Goal: Information Seeking & Learning: Find specific page/section

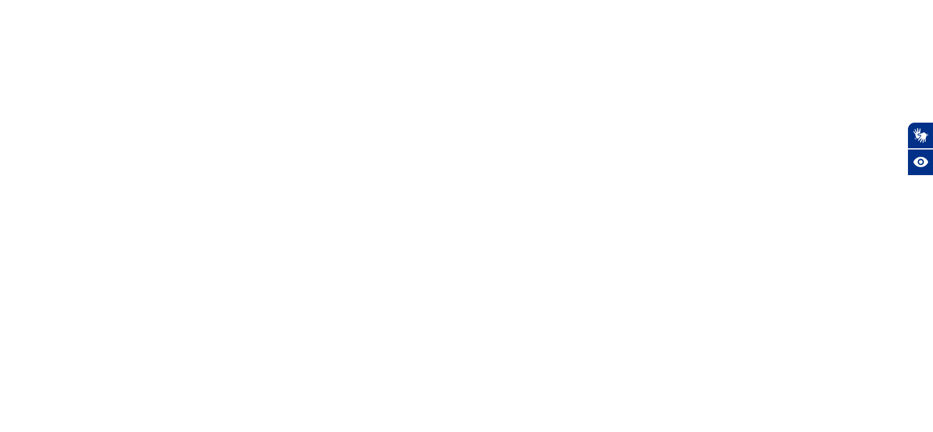
select select "es"
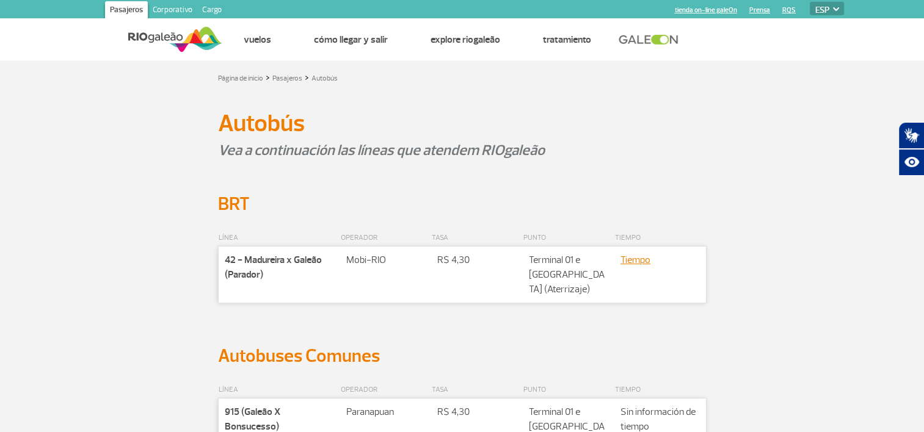
click at [696, 140] on p "Vea a continuación las líneas que atendem RIOgaleão" at bounding box center [462, 150] width 488 height 21
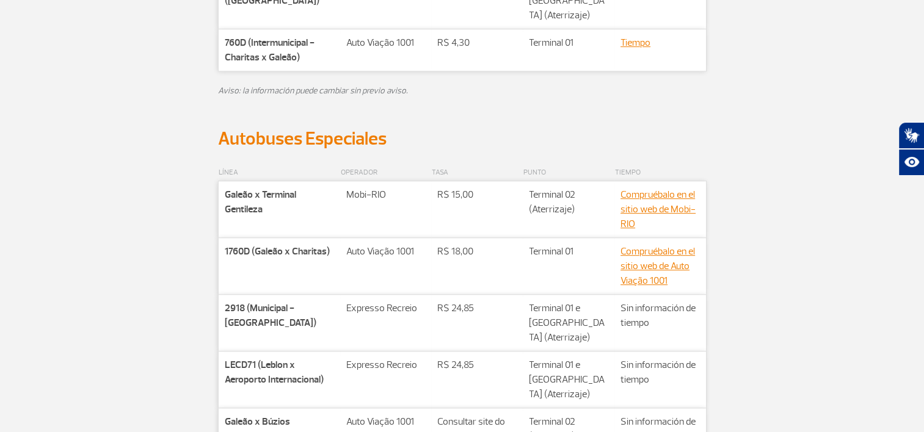
scroll to position [703, 0]
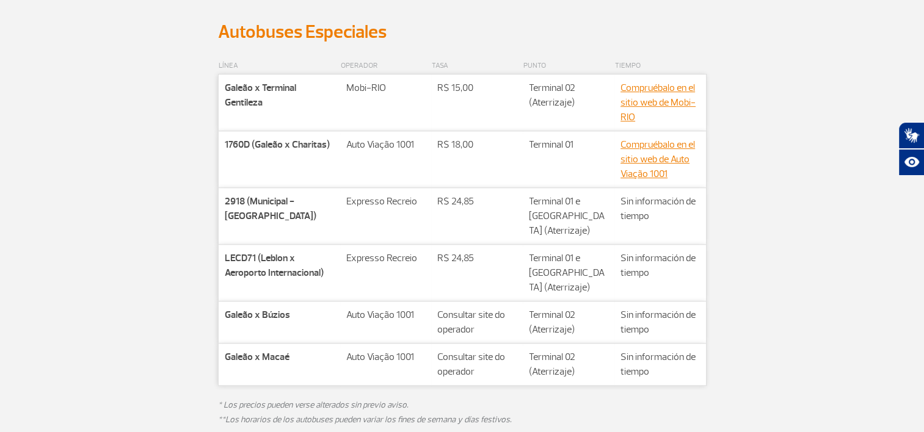
click at [259, 317] on strong "Galeão x Búzios" at bounding box center [257, 315] width 65 height 12
click at [255, 344] on td "Companhia Galeão x Macaé" at bounding box center [279, 365] width 122 height 42
click at [254, 344] on td "Companhia Galeão x Macaé" at bounding box center [279, 365] width 122 height 42
click at [256, 344] on td "Companhia Galeão x Macaé" at bounding box center [279, 365] width 122 height 42
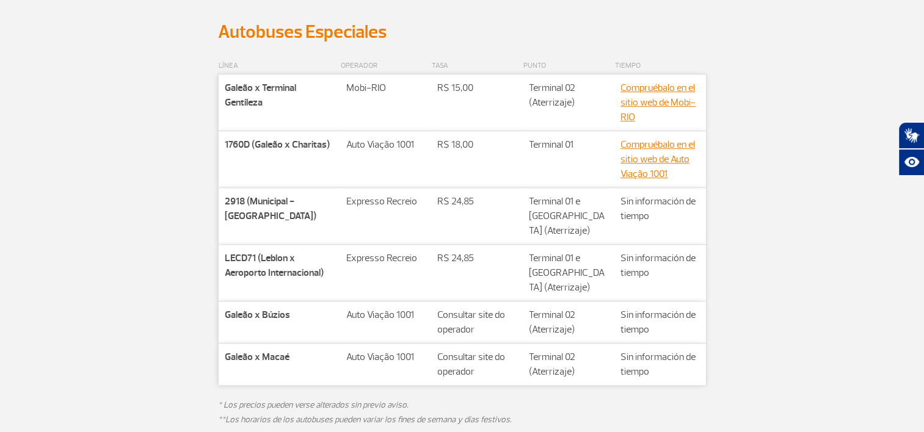
click at [253, 220] on p "2918 (Municipal - [GEOGRAPHIC_DATA])" at bounding box center [280, 208] width 110 height 29
click at [263, 216] on strong "2918 (Municipal - [GEOGRAPHIC_DATA])" at bounding box center [271, 208] width 92 height 27
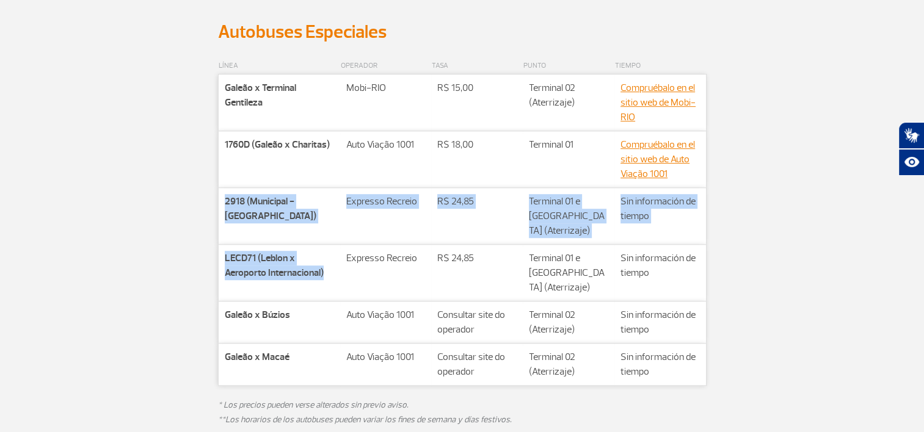
drag, startPoint x: 263, startPoint y: 216, endPoint x: 259, endPoint y: 247, distance: 31.3
click at [259, 247] on tbody "Companhia Galeão x Terminal Gentileza Rota Mobi-[GEOGRAPHIC_DATA] Valor** R$ 15…" at bounding box center [462, 229] width 488 height 311
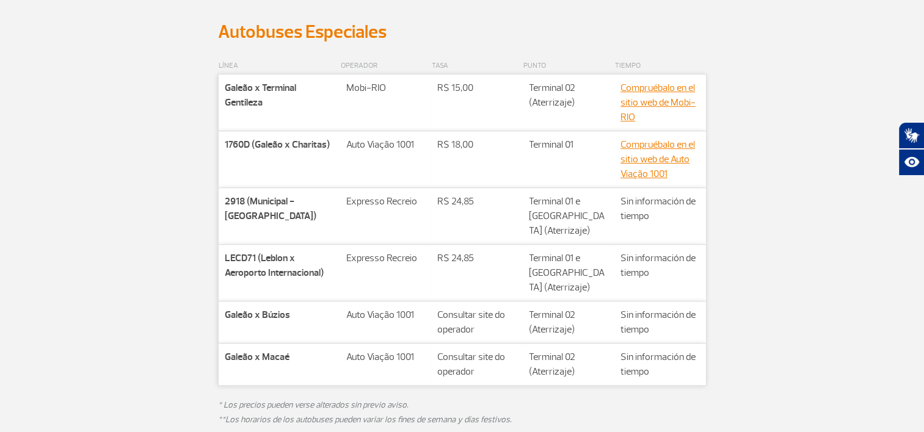
drag, startPoint x: 259, startPoint y: 247, endPoint x: 740, endPoint y: 287, distance: 482.2
click at [740, 287] on div "LÍNEA OPERADOR TASA PUNTO TIEMPO Companhia Galeão x Terminal Gentileza Rota Mob…" at bounding box center [462, 249] width 678 height 413
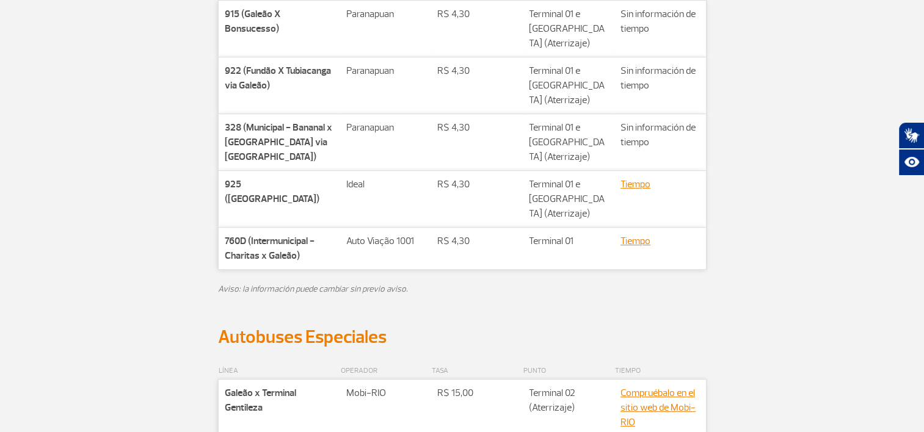
scroll to position [0, 0]
